Goal: Task Accomplishment & Management: Complete application form

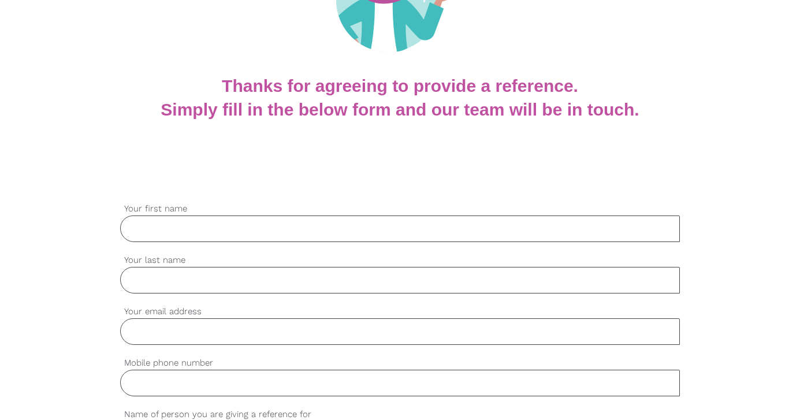
scroll to position [275, 0]
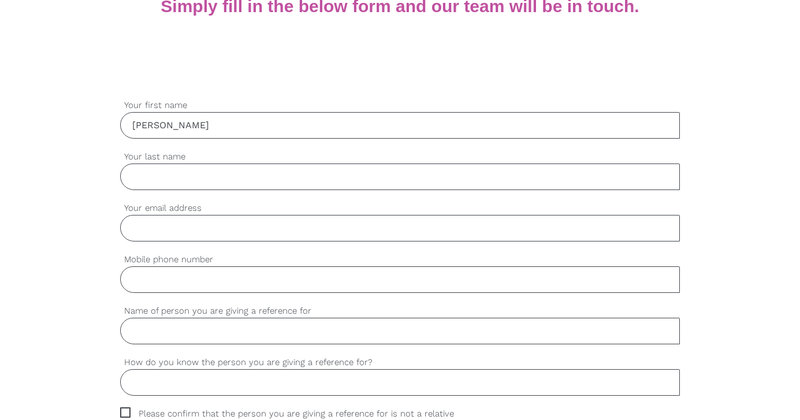
type input "Ellie"
type input "Christensen"
click at [330, 225] on input "ageingwithcare@gmail.com" at bounding box center [400, 228] width 560 height 27
type input "ageingwithcare@gmail.com"
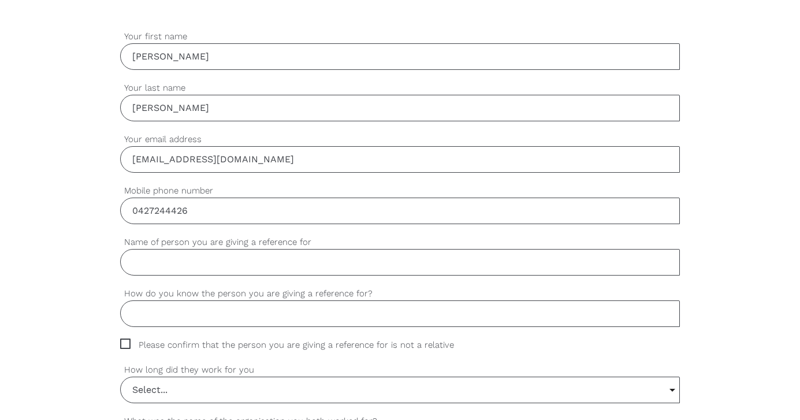
scroll to position [353, 0]
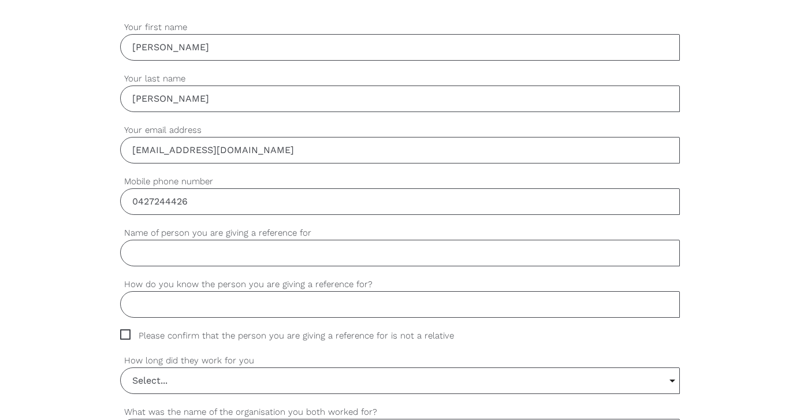
type input "0427244426"
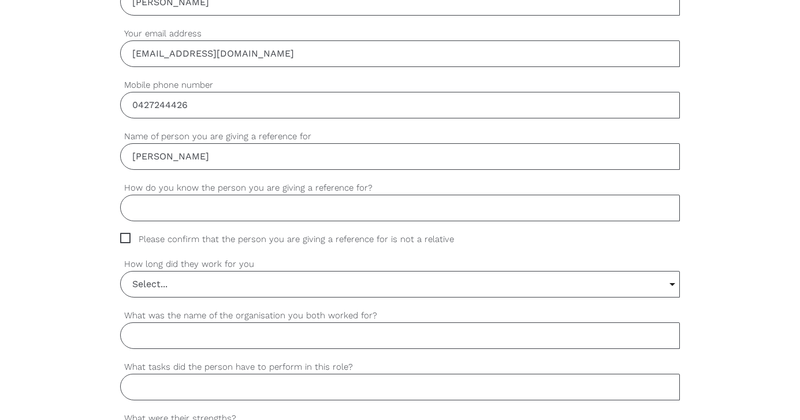
scroll to position [454, 0]
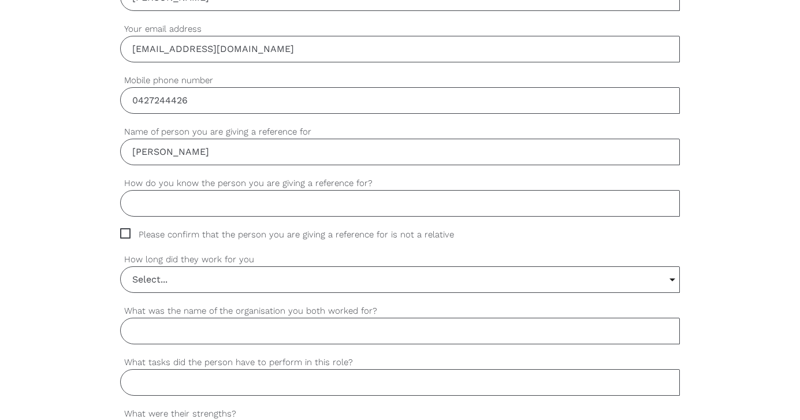
type input "Chloe Kapsiotis"
click at [212, 196] on input "How do you know the person you are giving a reference for?" at bounding box center [400, 203] width 560 height 27
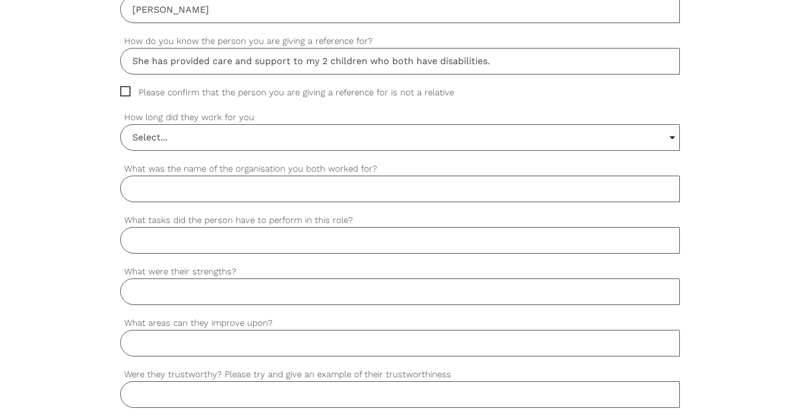
scroll to position [592, 0]
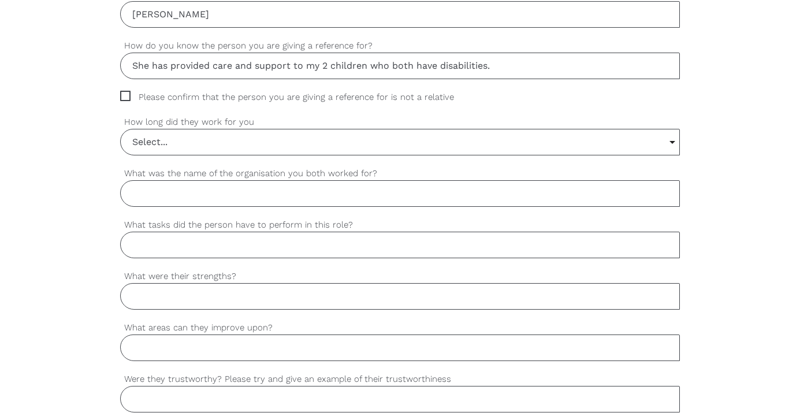
type input "She has provided care and support to my 2 children who both have disabilities."
click at [128, 96] on span "Please confirm that the person you are giving a reference for is not a relative" at bounding box center [298, 97] width 356 height 13
click at [128, 96] on input "Please confirm that the person you are giving a reference for is not a relative" at bounding box center [124, 95] width 8 height 8
checkbox input "true"
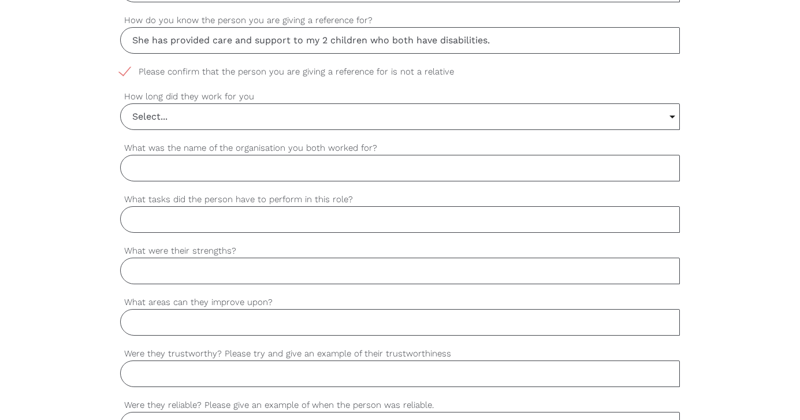
scroll to position [618, 0]
click at [197, 115] on input "Select..." at bounding box center [400, 115] width 559 height 25
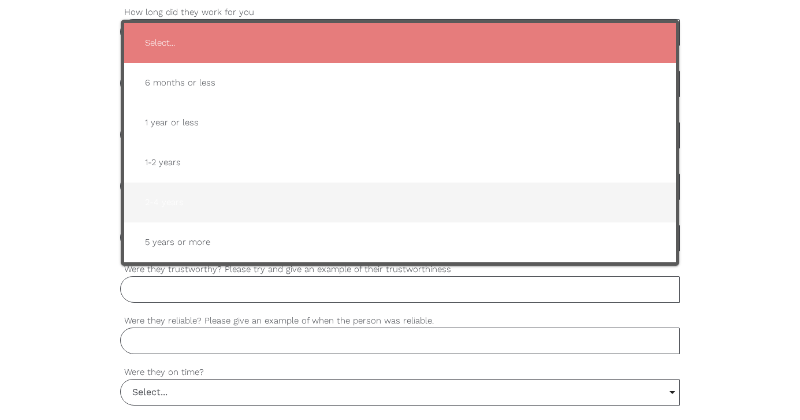
scroll to position [698, 0]
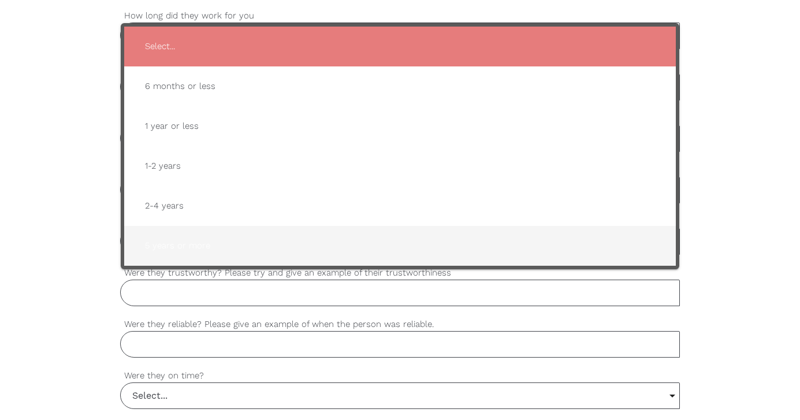
click at [192, 236] on span "5 years or more" at bounding box center [400, 246] width 529 height 28
type input "5 years or more"
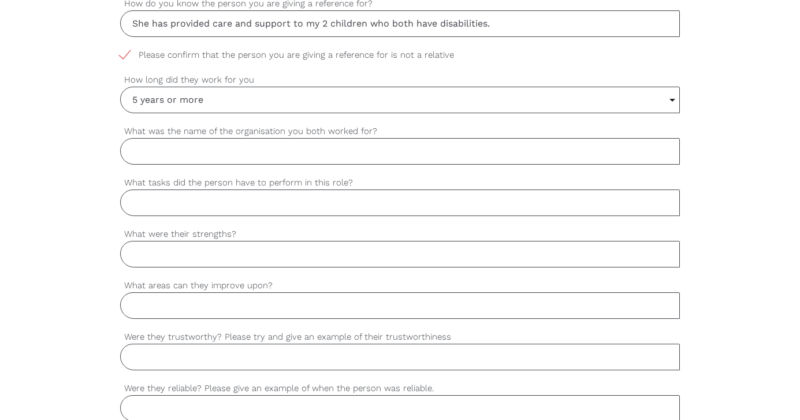
scroll to position [635, 1]
click at [409, 200] on input "What tasks did the person have to perform in this role?" at bounding box center [400, 202] width 560 height 27
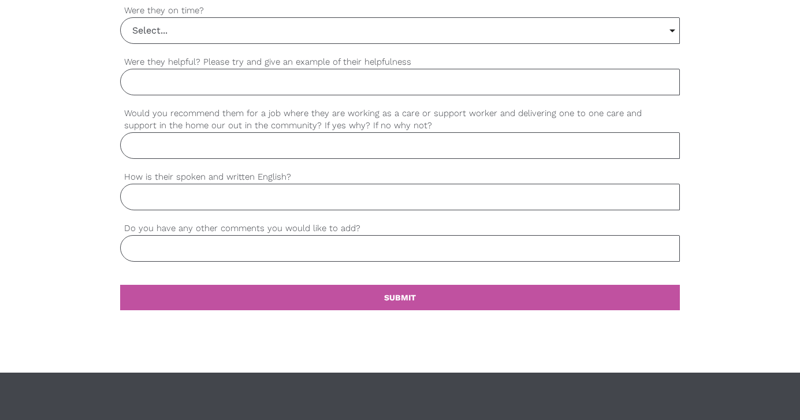
scroll to position [1061, 0]
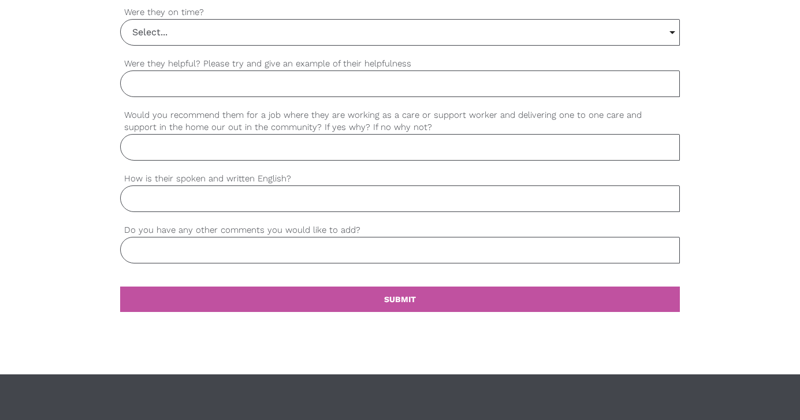
click at [338, 240] on input "Do you have any other comments you would like to add?" at bounding box center [400, 250] width 560 height 27
click at [230, 202] on input "How is their spoken and written English?" at bounding box center [400, 198] width 560 height 27
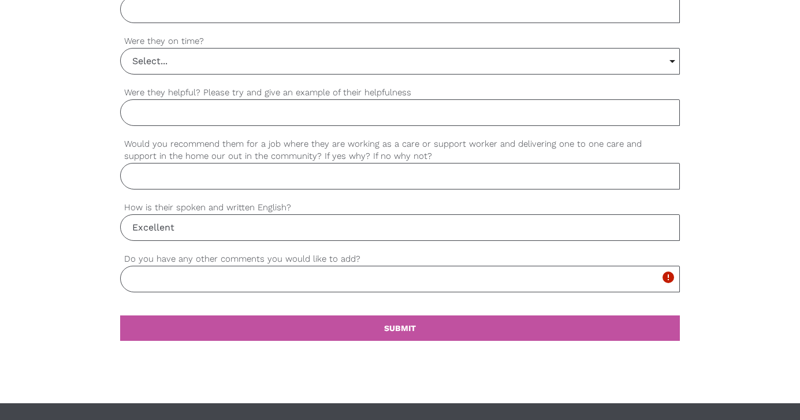
type input "Excellent"
click at [216, 179] on input "Would you recommend them for a job where they are working as a care or support …" at bounding box center [400, 176] width 560 height 27
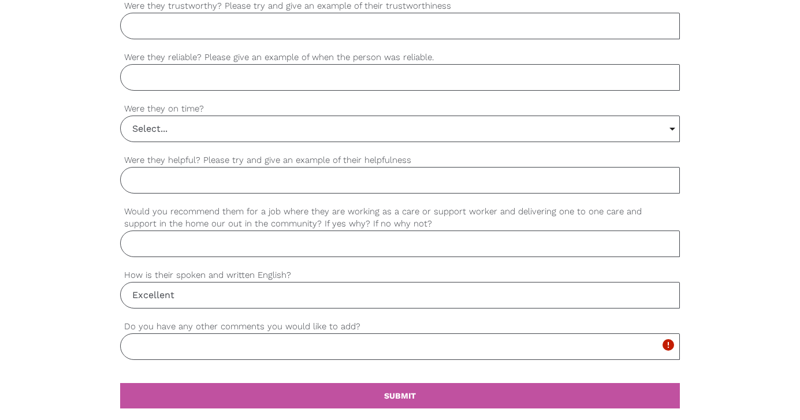
scroll to position [960, 0]
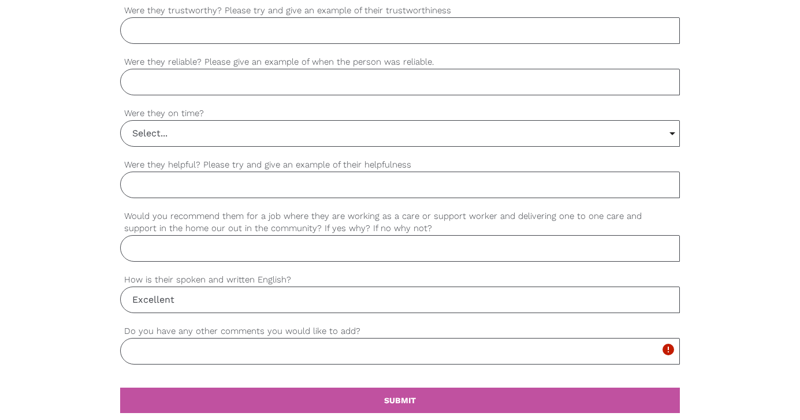
click at [264, 129] on input "Select..." at bounding box center [400, 133] width 559 height 25
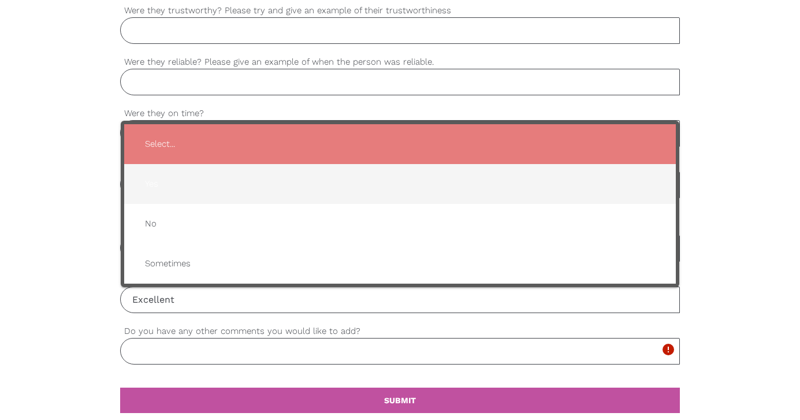
click at [259, 182] on span "Yes" at bounding box center [400, 184] width 529 height 28
type input "Yes"
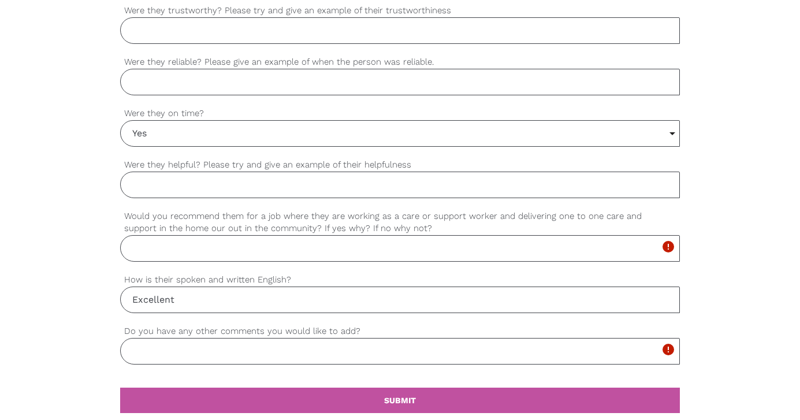
click at [259, 182] on input "Were they helpful? Please try and give an example of their helpfulness" at bounding box center [400, 185] width 560 height 27
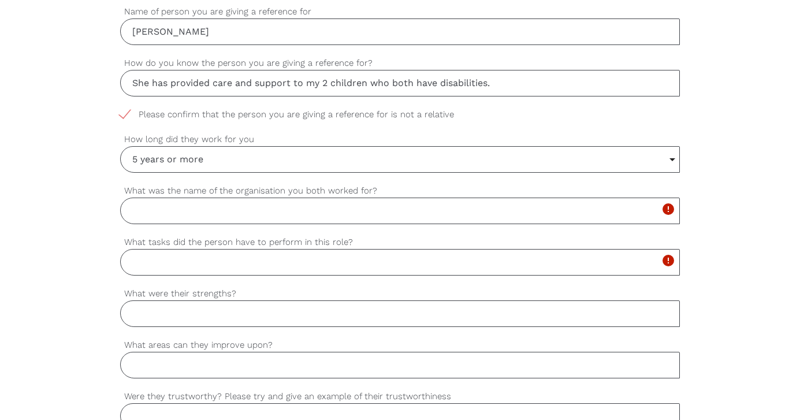
scroll to position [577, 0]
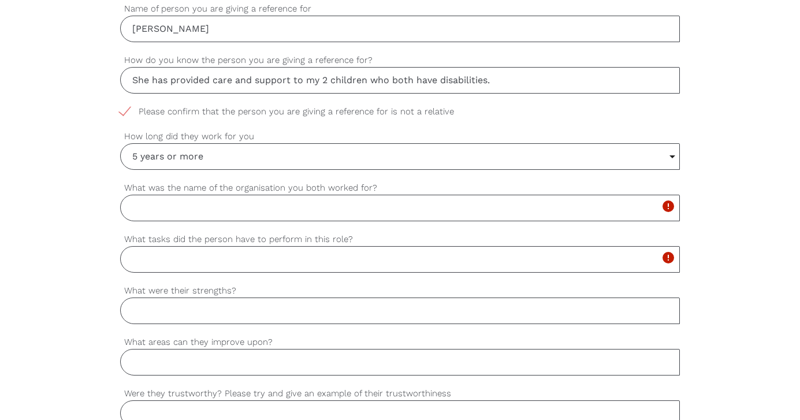
type input "Yes."
click at [264, 213] on input "What was the name of the organisation you both worked for?" at bounding box center [400, 208] width 560 height 27
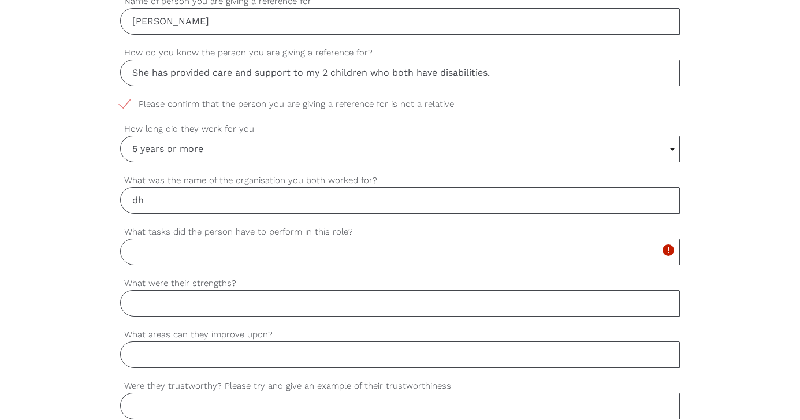
scroll to position [586, 0]
type input "d"
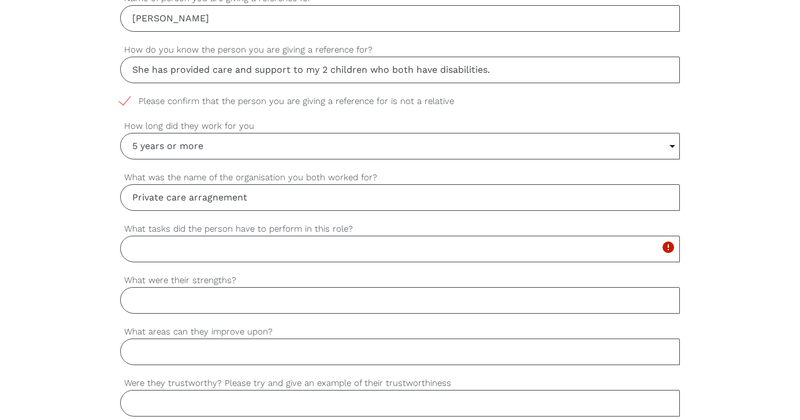
scroll to position [590, 0]
click at [263, 142] on input "5 years or more" at bounding box center [400, 144] width 559 height 25
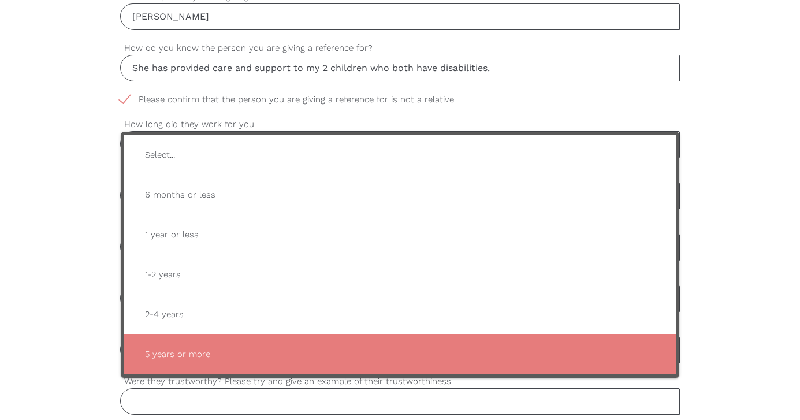
click at [237, 360] on span "5 years or more" at bounding box center [400, 354] width 529 height 28
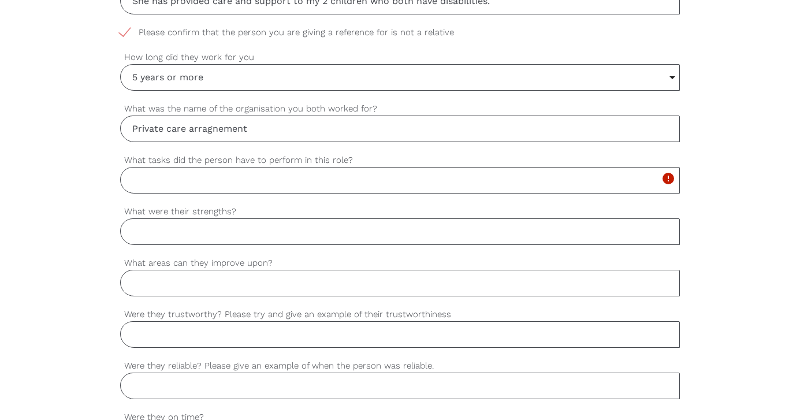
scroll to position [656, 0]
click at [219, 127] on input "Private care arragnement" at bounding box center [400, 129] width 560 height 27
type input "Private care arrangement"
click at [217, 180] on input "What tasks did the person have to perform in this role?" at bounding box center [400, 180] width 560 height 27
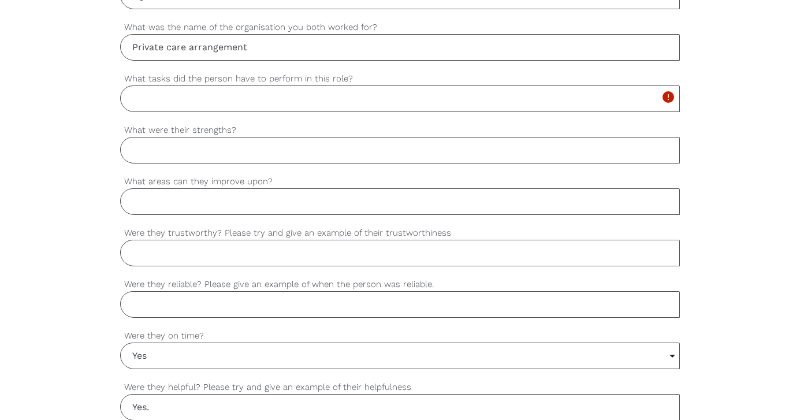
scroll to position [739, 0]
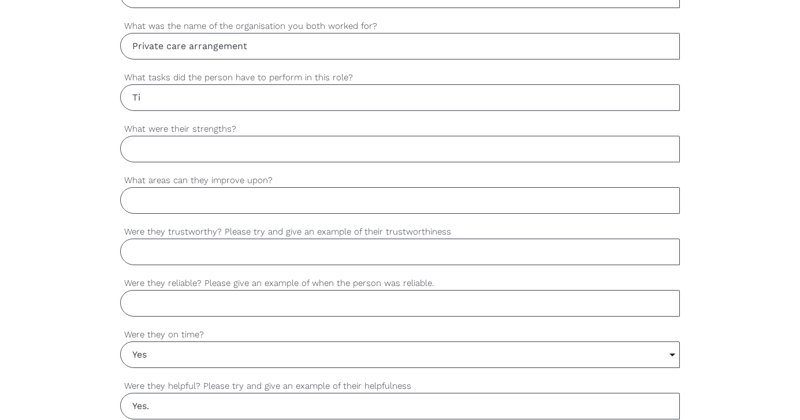
type input "T"
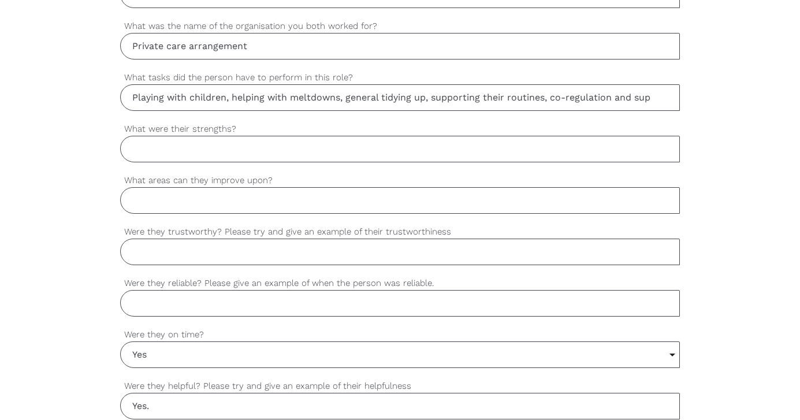
click at [191, 97] on input "Playing with children, helping with meltdowns, general tidying up, supporting t…" at bounding box center [400, 97] width 560 height 27
click at [367, 96] on input "Playing with children, helping with meltdowns, general tidying up, supporting t…" at bounding box center [400, 97] width 560 height 27
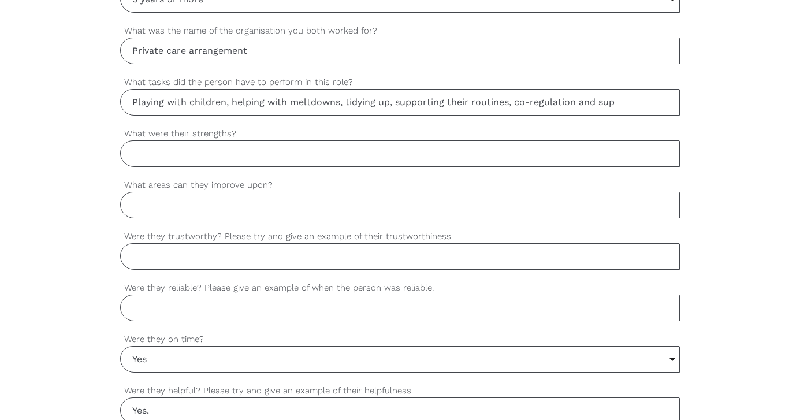
click at [611, 95] on input "Playing with children, helping with meltdowns, tidying up, supporting their rou…" at bounding box center [400, 102] width 560 height 27
click at [613, 94] on input "Playing with children, helping with meltdowns, tidying up, supporting their rou…" at bounding box center [400, 102] width 560 height 27
click at [621, 106] on input "Playing with children, helping with meltdowns, tidying up, supporting their rou…" at bounding box center [400, 102] width 560 height 27
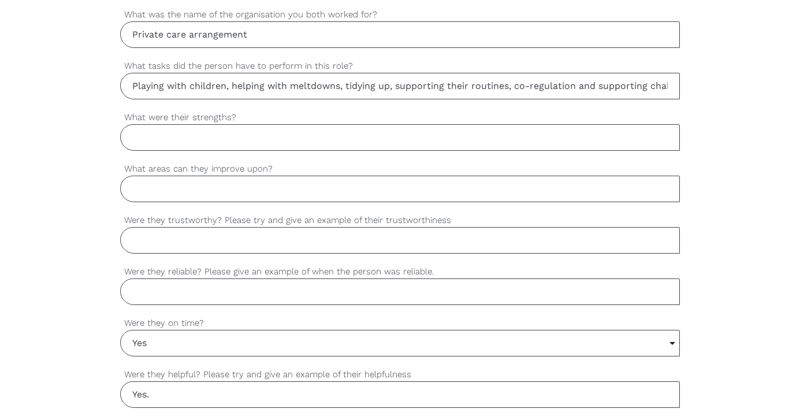
scroll to position [751, 0]
type input "Playing with children, helping with meltdowns, tidying up, supporting their rou…"
click at [479, 141] on input "What were their strengths?" at bounding box center [400, 137] width 560 height 27
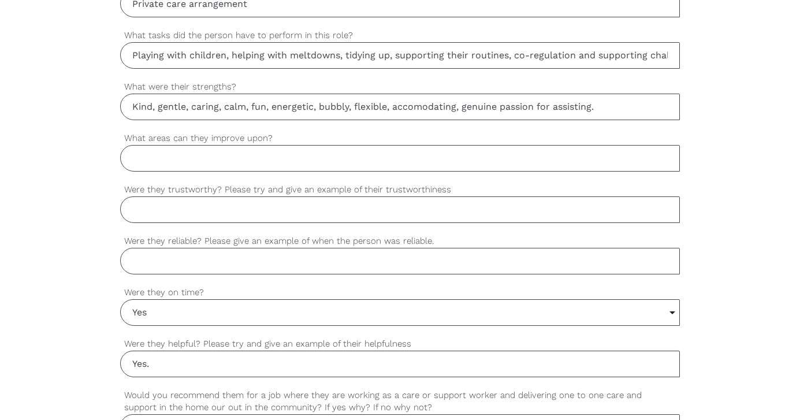
scroll to position [789, 0]
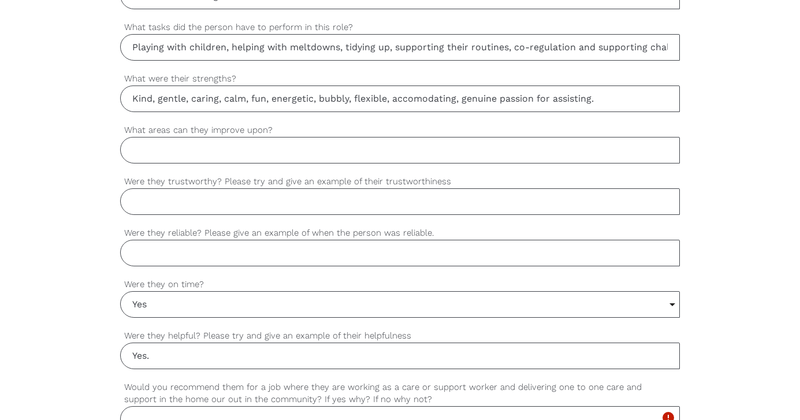
type input "Kind, gentle, caring, calm, fun, energetic, bubbly, flexible, accomodating, gen…"
click at [327, 147] on input "What areas can they improve upon?" at bounding box center [400, 150] width 560 height 27
type input "-"
click at [278, 200] on input "Were they trustworthy? Please try and give an example of their trustworthiness" at bounding box center [400, 201] width 560 height 27
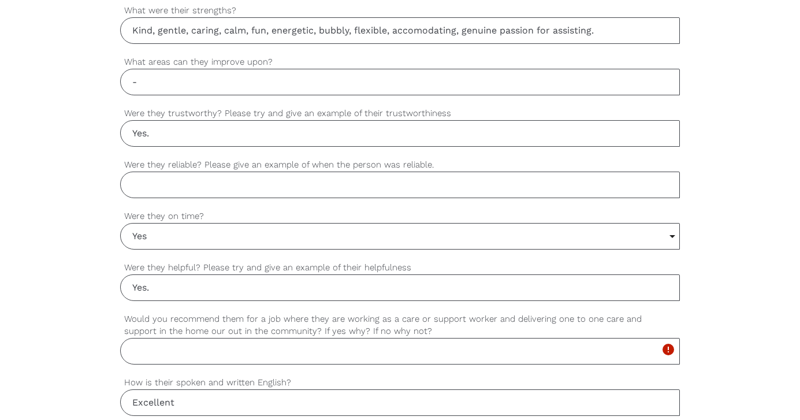
scroll to position [861, 0]
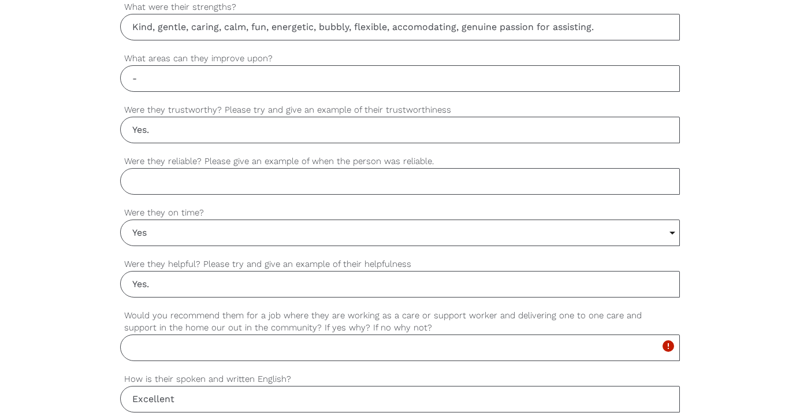
type input "Yes."
click at [288, 179] on input "Were they reliable? Please give an example of when the person was reliable." at bounding box center [400, 181] width 560 height 27
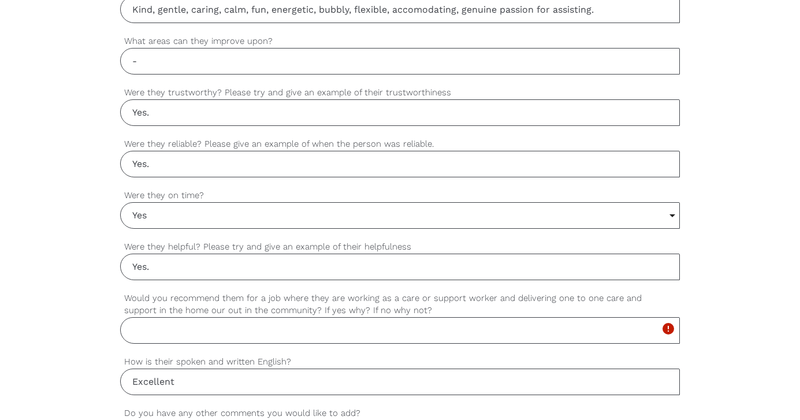
scroll to position [890, 0]
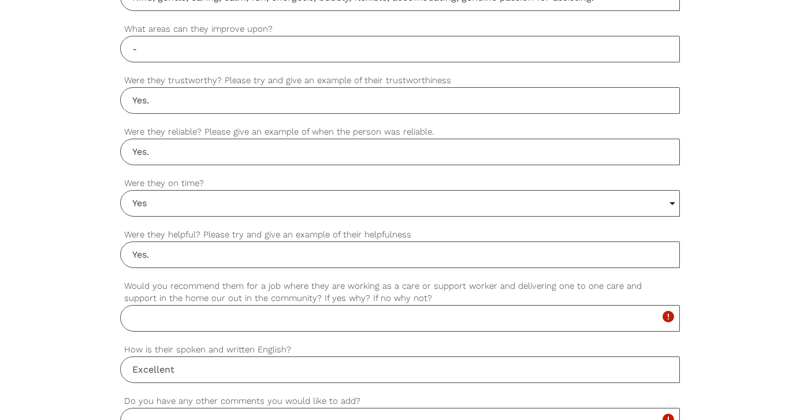
type input "Yes."
click at [301, 255] on input "Yes." at bounding box center [400, 254] width 560 height 27
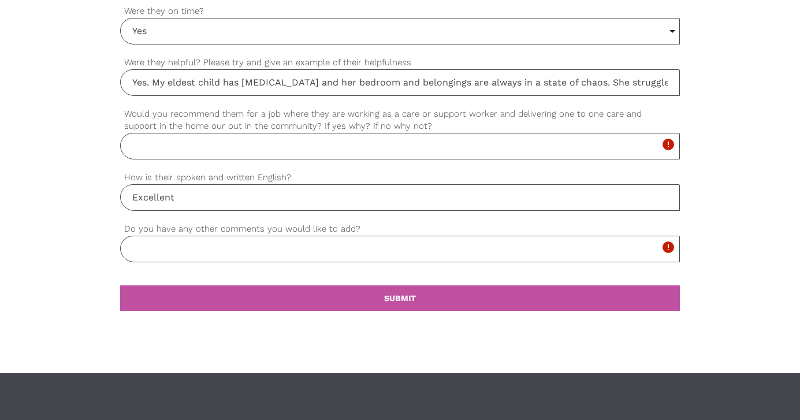
scroll to position [1062, 0]
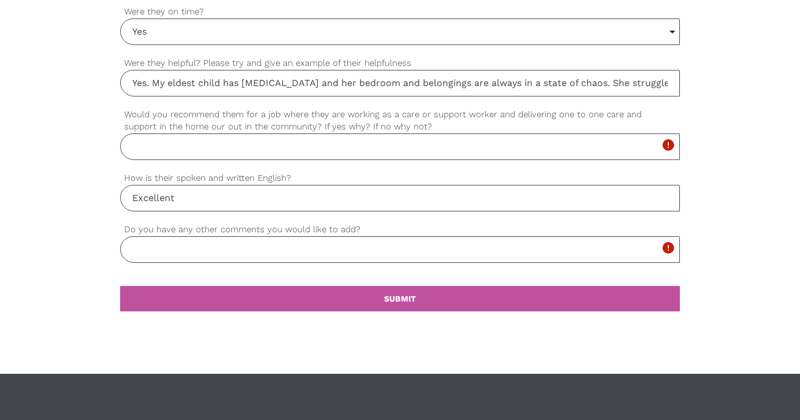
type input "Yes. My eldest child has ADHD and her bedroom and belongings are always in a st…"
click at [296, 159] on input "Would you recommend them for a job where they are working as a care or support …" at bounding box center [400, 146] width 560 height 27
type input "Yes. 100% Chloe"
click at [260, 243] on input "Do you have any other comments you would like to add?" at bounding box center [400, 249] width 560 height 27
type input "A"
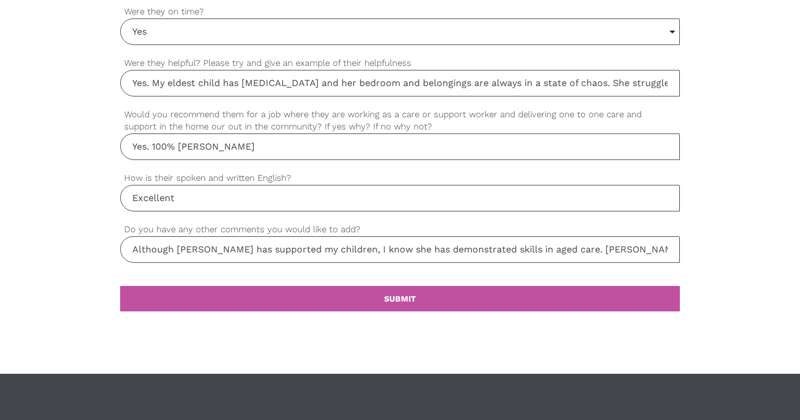
click at [580, 252] on input "Although Chloe has supported my children, I know she has demonstrated skills in…" at bounding box center [400, 249] width 560 height 27
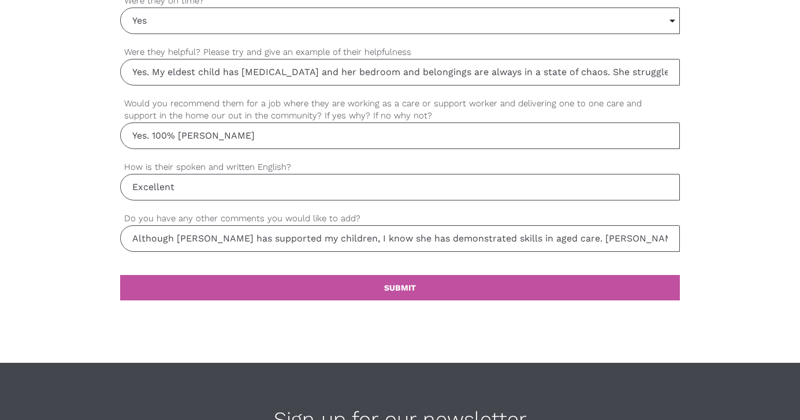
scroll to position [1076, 0]
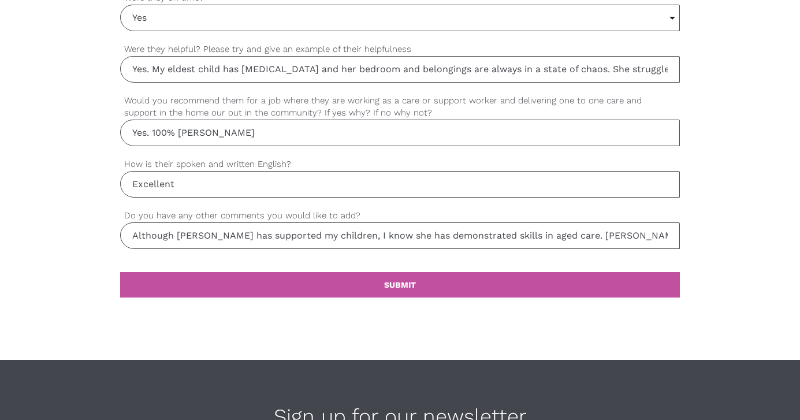
click at [555, 236] on input "Although Chloe has supported my children, I know she has demonstrated skills in…" at bounding box center [400, 235] width 560 height 27
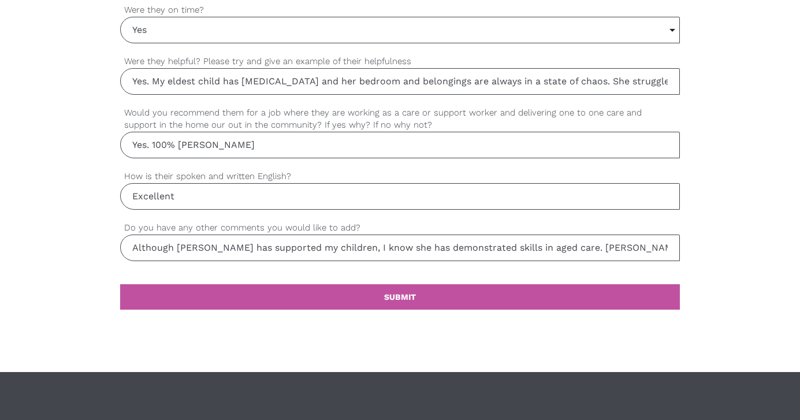
scroll to position [1042, 0]
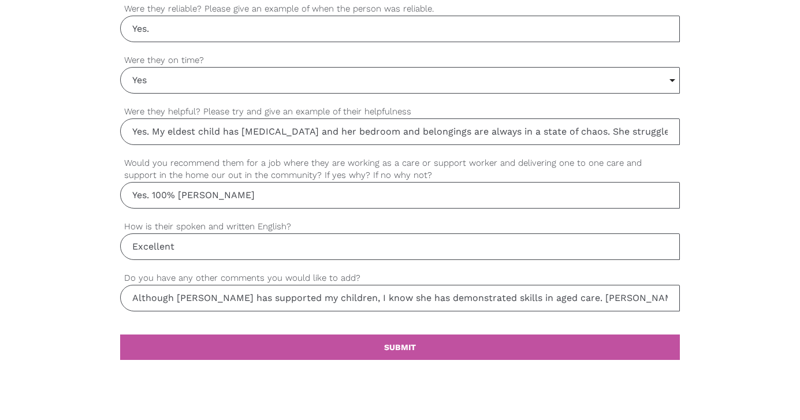
type input "Although Chloe has supported my children, I know she has demonstrated skills in…"
click at [286, 258] on input "Excellent" at bounding box center [400, 246] width 560 height 27
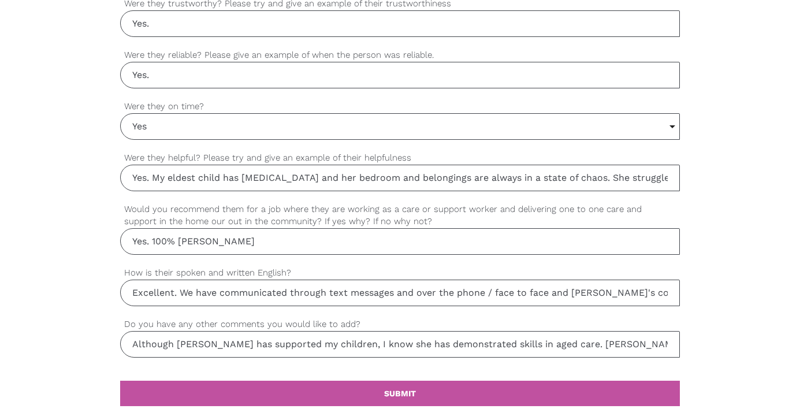
scroll to position [950, 0]
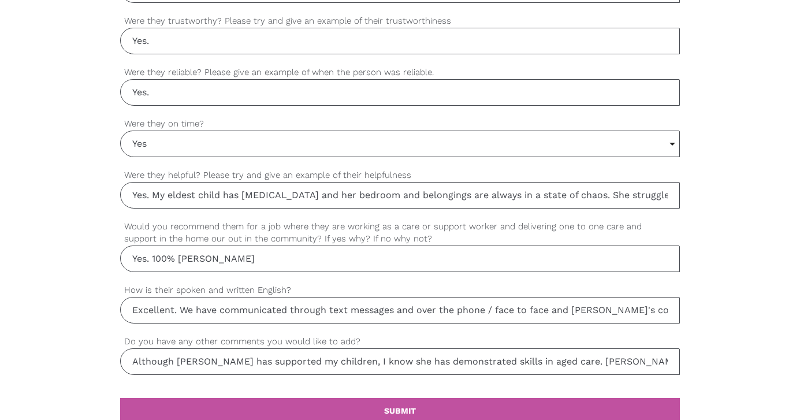
type input "Excellent. We have communicated through text messages and over the phone / face…"
click at [199, 259] on input "Yes. 100% Chloe" at bounding box center [400, 258] width 560 height 27
click at [213, 259] on input "Yes. 100% Chloe" at bounding box center [400, 258] width 560 height 27
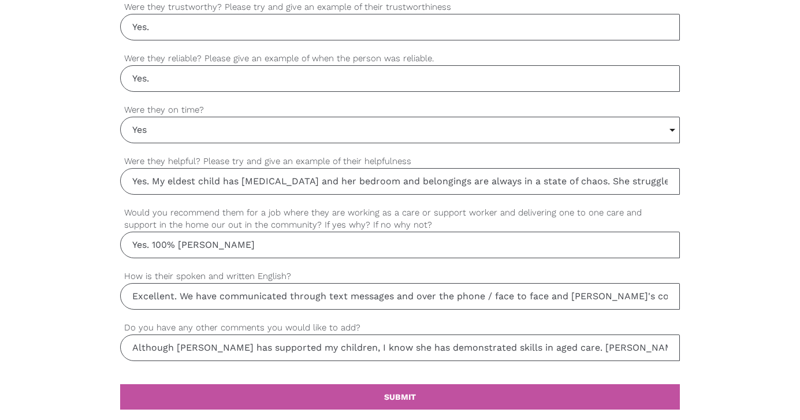
scroll to position [967, 0]
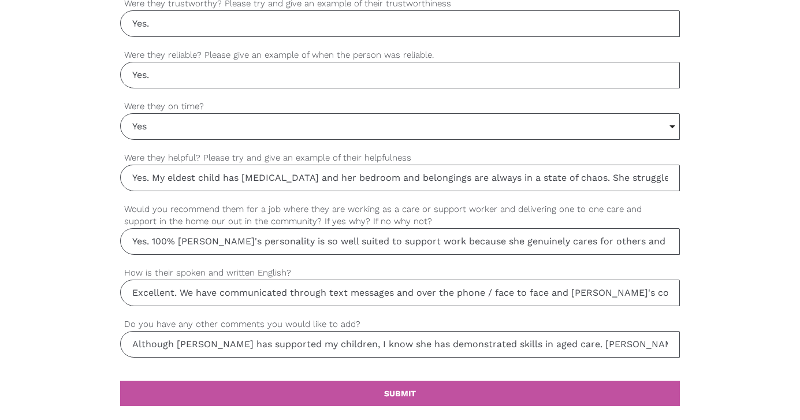
click at [620, 240] on input "Yes. 100% Chloe's personality is so well suited to support work because she gen…" at bounding box center [400, 241] width 560 height 27
click at [539, 240] on input "Yes. 100% Chloe's personality is so well suited to support work because she gen…" at bounding box center [400, 241] width 560 height 27
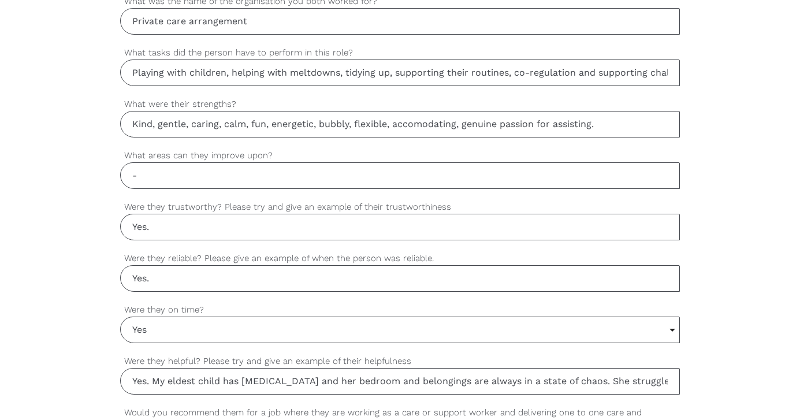
scroll to position [763, 0]
type input "Yes. 100% Chloe's personality is so well suited to support work because she gen…"
click at [469, 277] on input "Yes." at bounding box center [400, 279] width 560 height 27
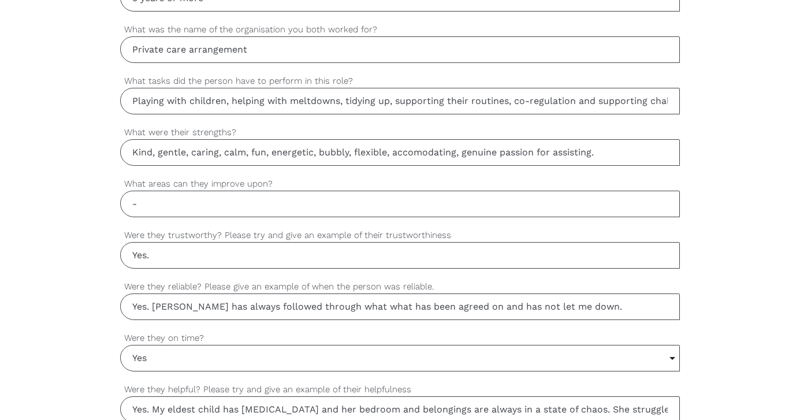
type input "Yes. Chloe has always followed through what what has been agreed on and has not…"
click at [427, 254] on input "Yes." at bounding box center [400, 255] width 560 height 27
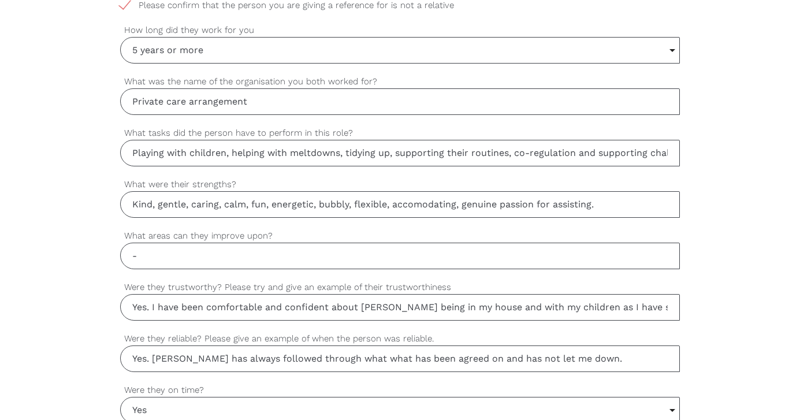
scroll to position [686, 0]
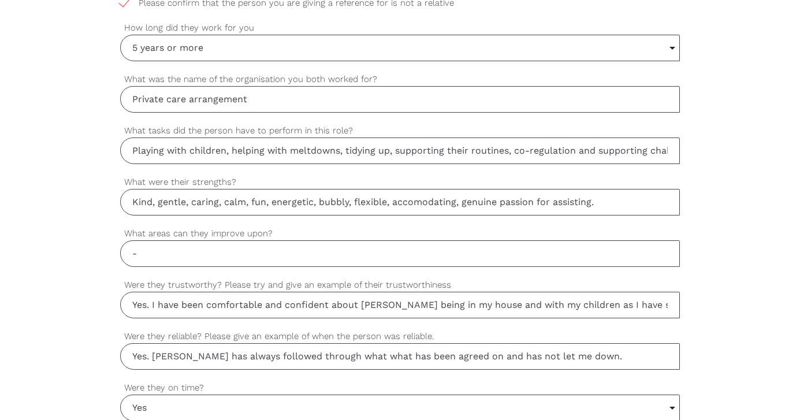
type input "Yes. I have been comfortable and confident about Chloe being in my house and wi…"
click at [607, 154] on input "Playing with children, helping with meltdowns, tidying up, supporting their rou…" at bounding box center [400, 150] width 560 height 27
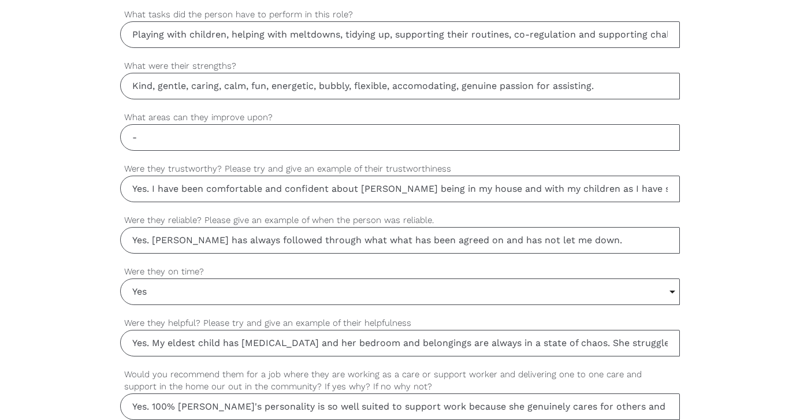
scroll to position [829, 0]
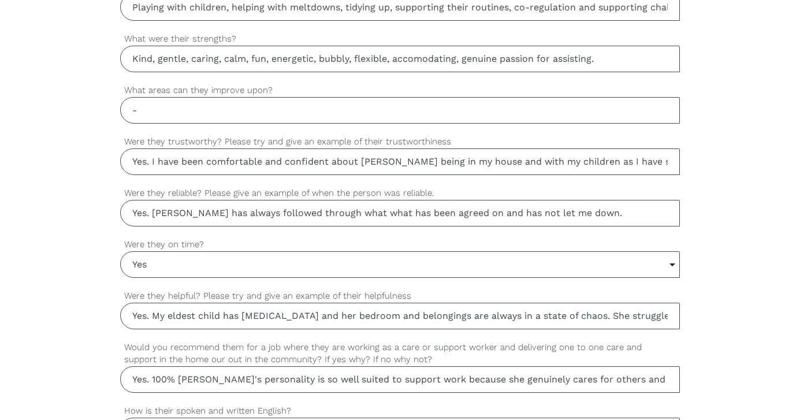
click at [605, 58] on input "Kind, gentle, caring, calm, fun, energetic, bubbly, flexible, accomodating, gen…" at bounding box center [400, 59] width 560 height 27
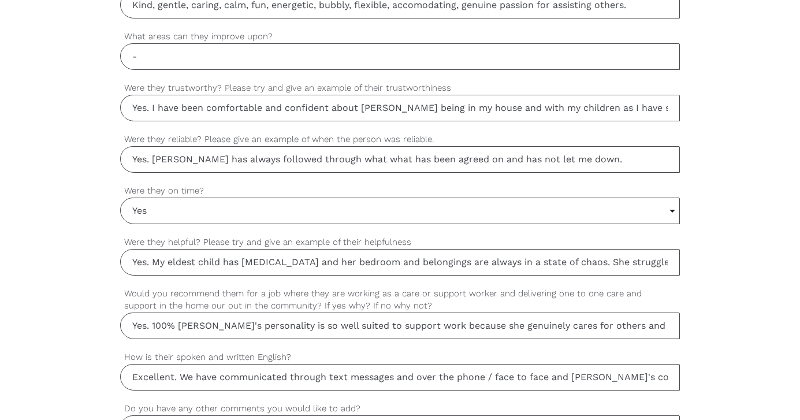
scroll to position [893, 0]
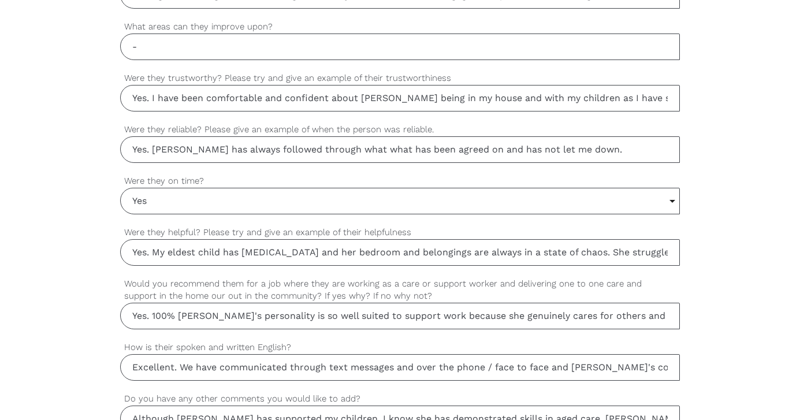
type input "Kind, gentle, caring, calm, fun, energetic, bubbly, flexible, accomodating, gen…"
click at [588, 103] on input "Yes. I have been comfortable and confident about Chloe being in my house and wi…" at bounding box center [400, 98] width 560 height 27
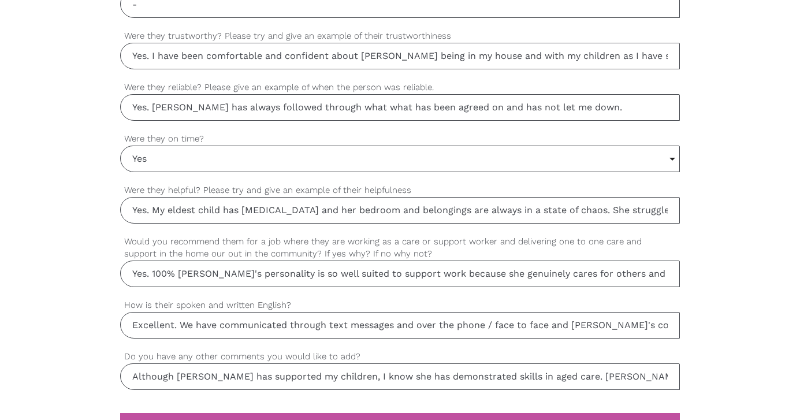
scroll to position [940, 0]
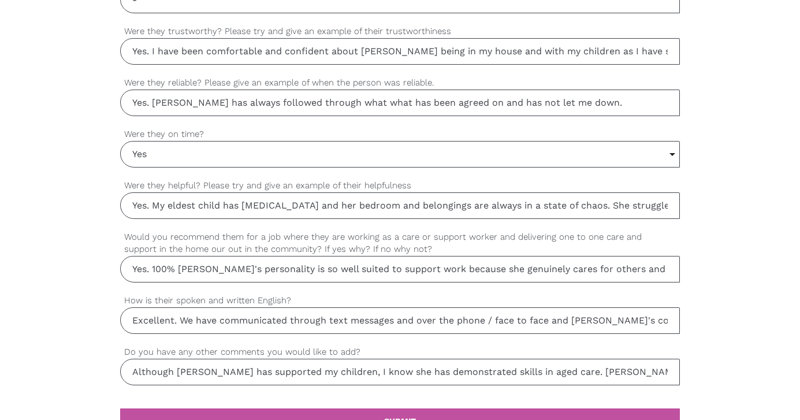
type input "Yes. I have been comfortable and confident about Chloe being in my house and wi…"
click at [326, 105] on input "Yes. Chloe has always followed through what what has been agreed on and has not…" at bounding box center [400, 103] width 560 height 27
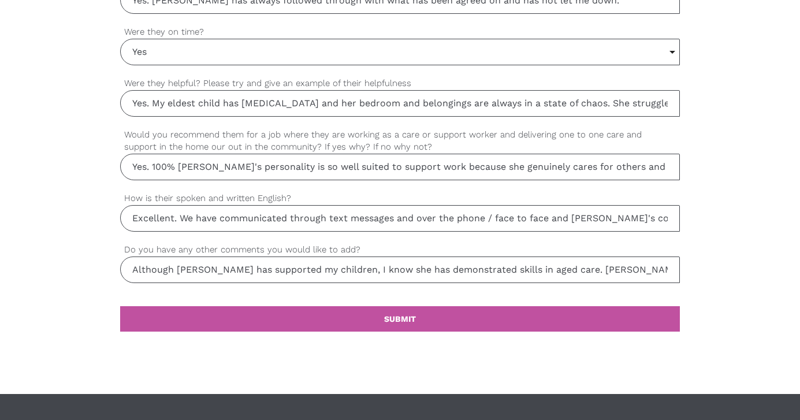
scroll to position [1048, 0]
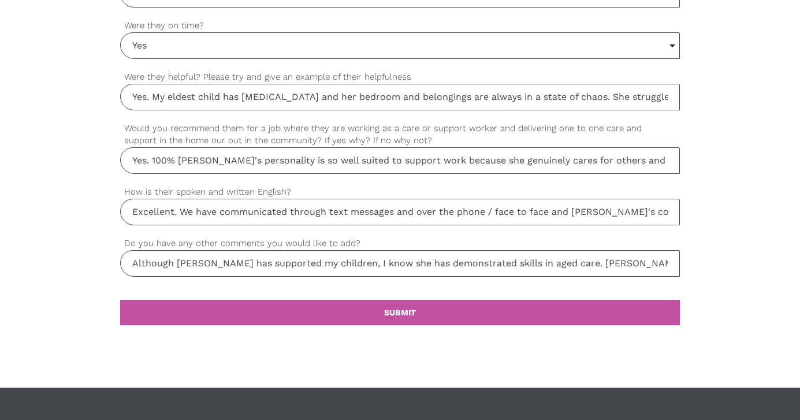
type input "Yes. Chloe has always followed through with what has been agreed on and has not…"
click at [571, 102] on input "Yes. My eldest child has ADHD and her bedroom and belongings are always in a st…" at bounding box center [400, 97] width 560 height 27
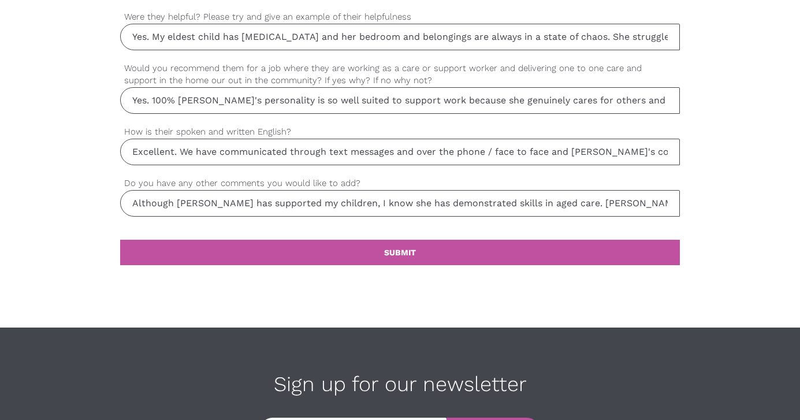
scroll to position [1109, 0]
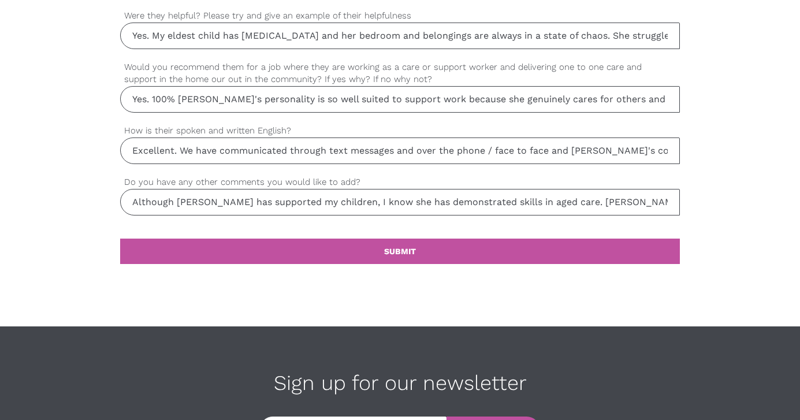
click at [540, 105] on input "Yes. 100% Chloe's personality is so well suited to support work because she gen…" at bounding box center [400, 99] width 560 height 27
click at [641, 105] on input "Yes. 100% Chloe's personality is so well suited to support work because she gen…" at bounding box center [400, 99] width 560 height 27
click at [664, 103] on input "Yes. 100% Chloe's personality is so well suited to support work because she gen…" at bounding box center [400, 99] width 560 height 27
click at [655, 93] on input "Yes. 100% Chloe's personality is so well suited to support work because she gen…" at bounding box center [400, 99] width 560 height 27
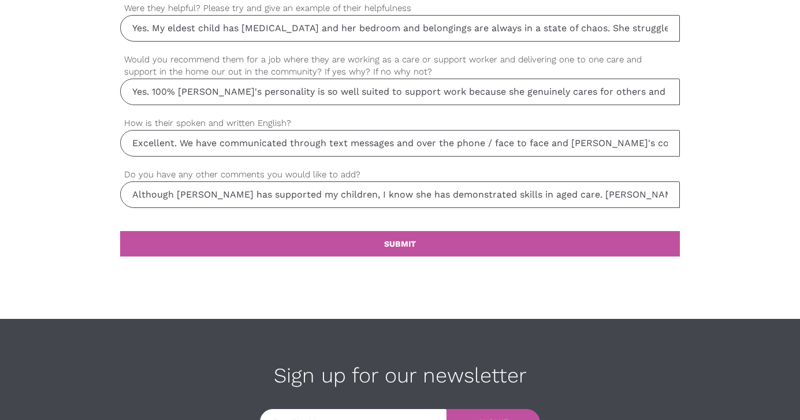
scroll to position [1118, 0]
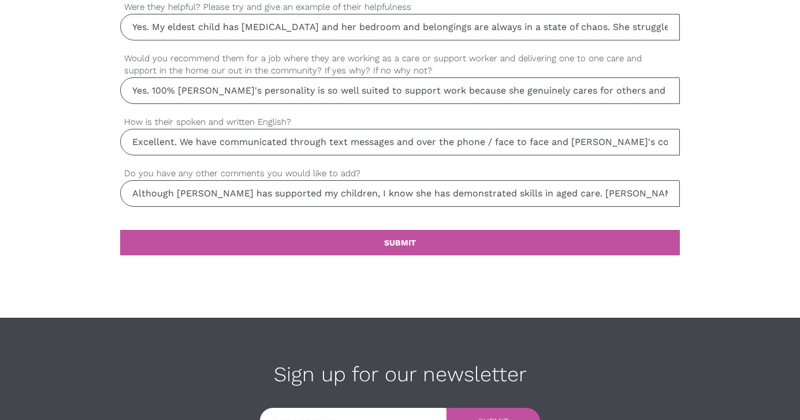
click at [646, 88] on input "Yes. 100% Chloe's personality is so well suited to support work because she gen…" at bounding box center [400, 90] width 560 height 27
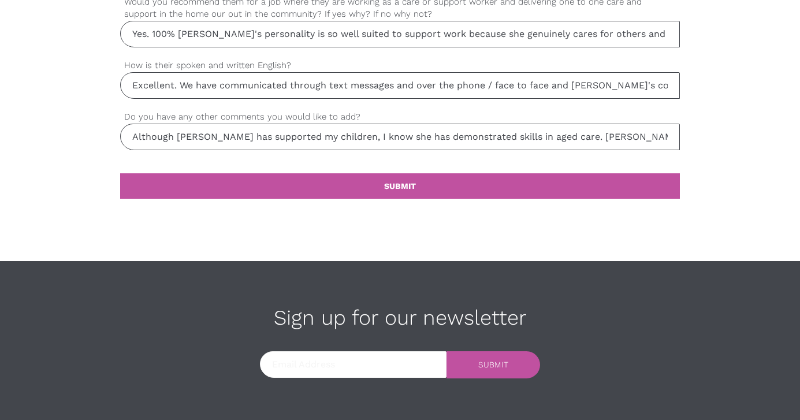
scroll to position [1178, 0]
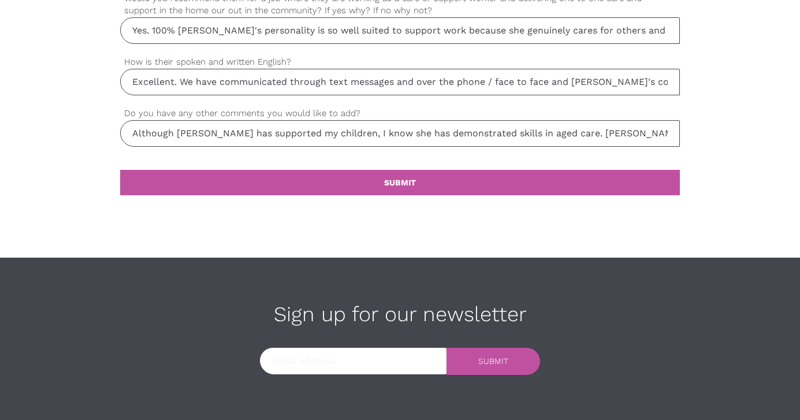
type input "Yes. 100% Chloe's personality is so well suited to support work because she gen…"
click at [608, 85] on input "Excellent. We have communicated through text messages and over the phone / face…" at bounding box center [400, 82] width 560 height 27
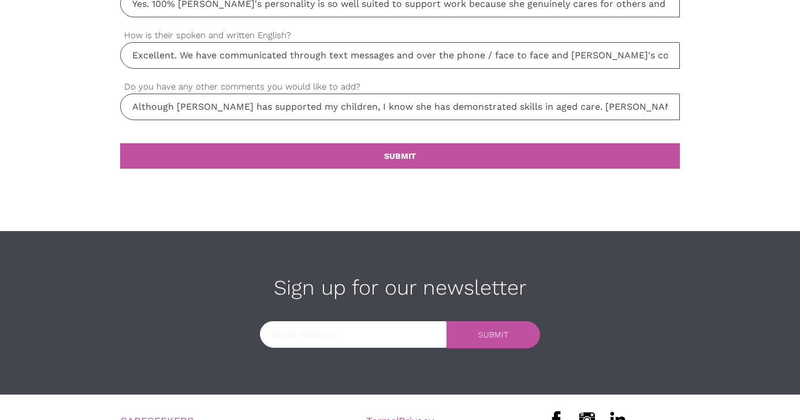
scroll to position [1209, 0]
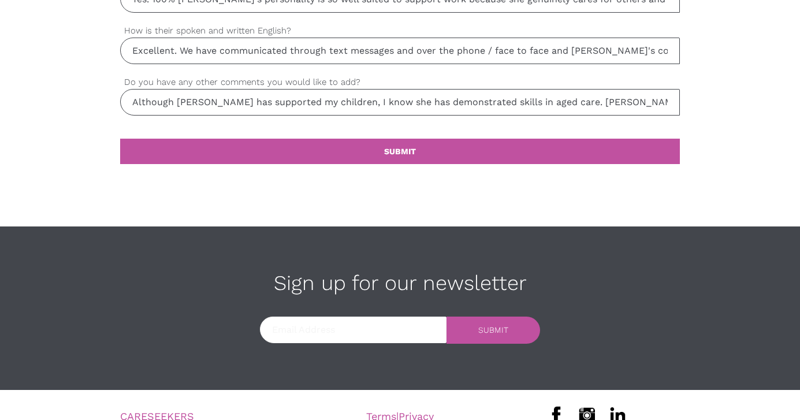
click at [599, 99] on input "Although Chloe has supported my children, I know she has demonstrated skills in…" at bounding box center [400, 102] width 560 height 27
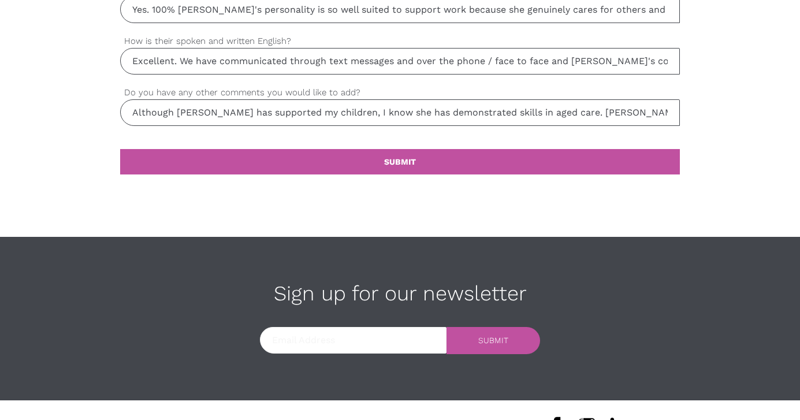
scroll to position [1201, 0]
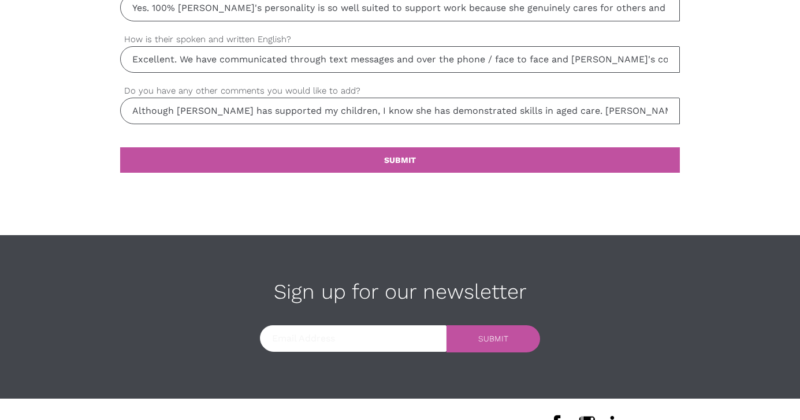
click at [467, 110] on input "Although Chloe has supported my children, I know she has demonstrated skills in…" at bounding box center [400, 111] width 560 height 27
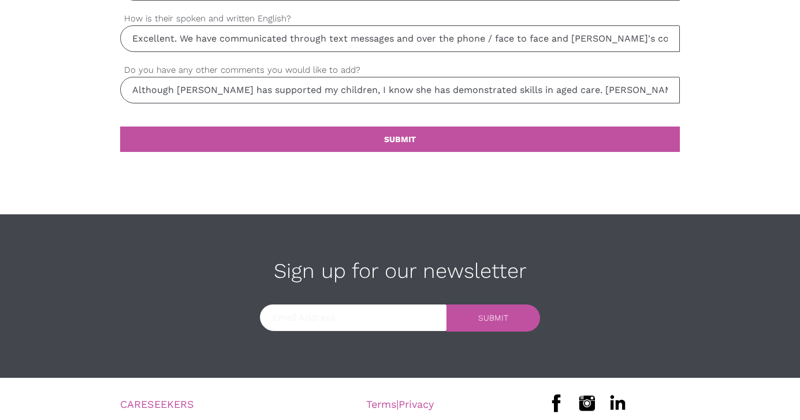
scroll to position [1223, 0]
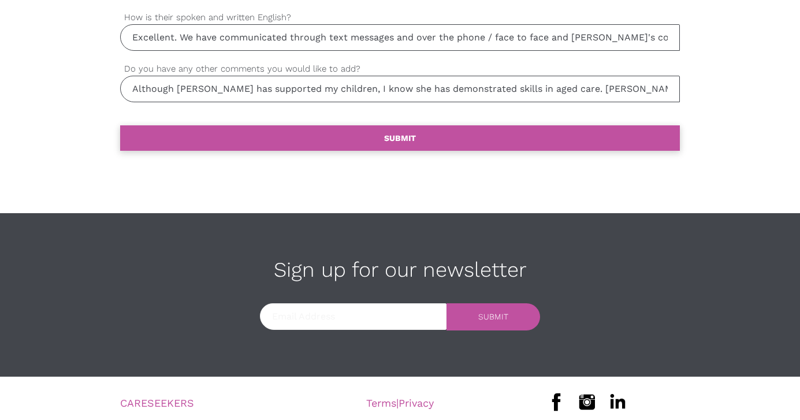
type input "Although Chloe has supported my children, I know she has demonstrated skills in…"
click at [572, 140] on link "settings SUBMIT" at bounding box center [400, 137] width 560 height 25
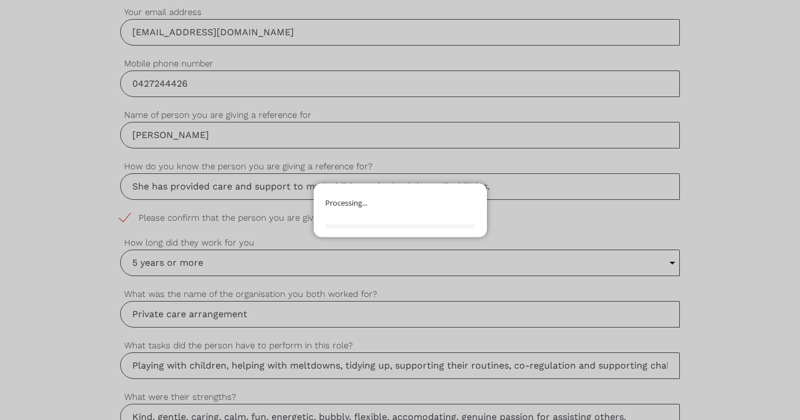
scroll to position [462, 0]
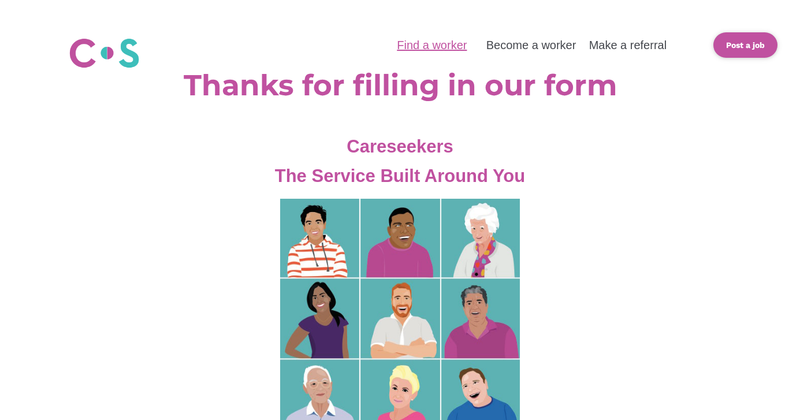
click at [447, 46] on link "Find a worker" at bounding box center [432, 45] width 70 height 13
